Goal: Task Accomplishment & Management: Manage account settings

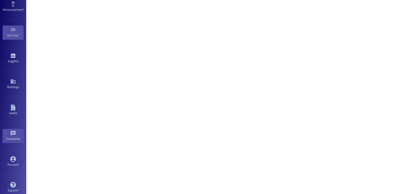
scroll to position [55, 0]
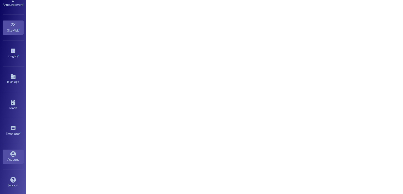
click at [10, 155] on icon at bounding box center [13, 154] width 6 height 6
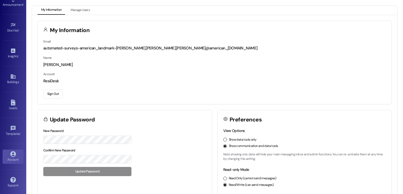
click at [48, 92] on button "Sign Out" at bounding box center [52, 93] width 19 height 9
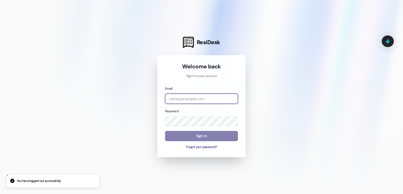
click at [192, 97] on input "email" at bounding box center [201, 98] width 73 height 10
paste input "[EMAIL_ADDRESS][DOMAIN_NAME]"
type input "[EMAIL_ADDRESS][DOMAIN_NAME]"
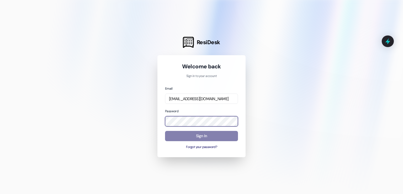
scroll to position [0, 0]
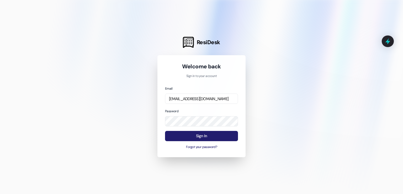
click at [189, 131] on button "Sign In" at bounding box center [201, 136] width 73 height 10
